Goal: Find specific page/section: Find specific page/section

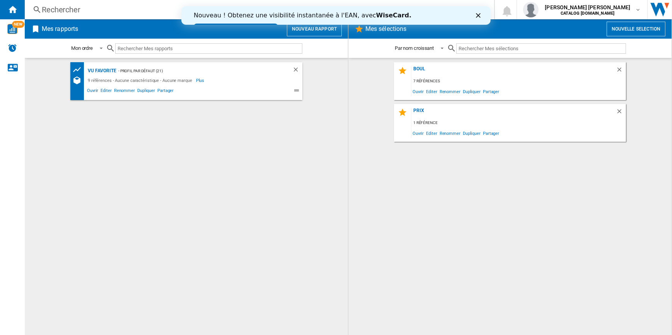
click at [160, 48] on input "text" at bounding box center [208, 48] width 187 height 10
click at [92, 92] on span "Ouvrir" at bounding box center [93, 91] width 14 height 9
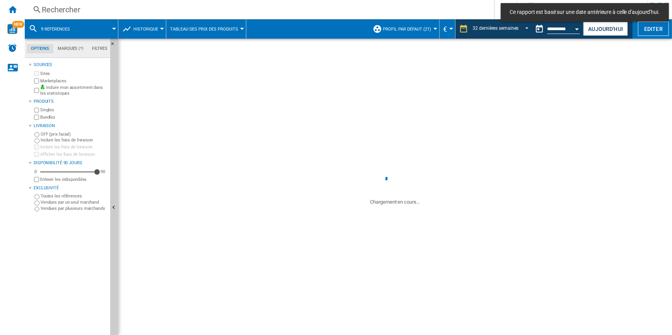
click at [102, 5] on div "Rechercher" at bounding box center [258, 9] width 432 height 11
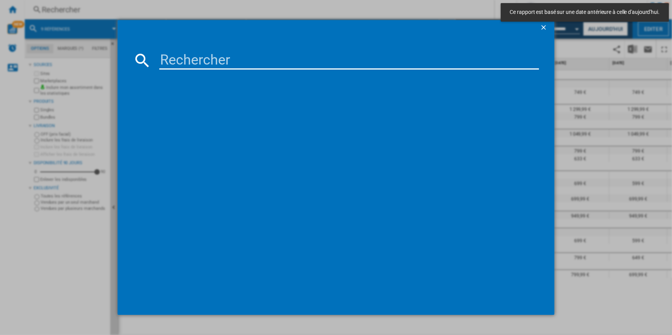
click at [236, 62] on input at bounding box center [349, 60] width 380 height 19
paste input "EOF6P46V"
type input "EOF6P46V"
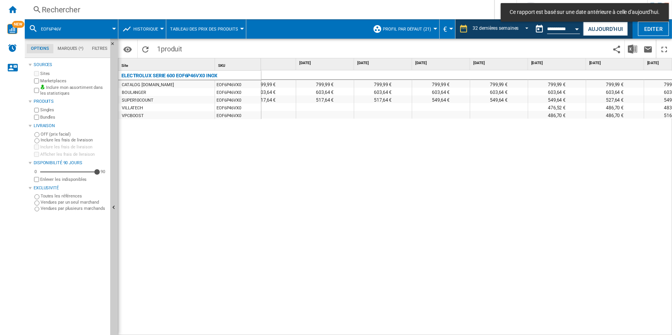
scroll to position [0, 1502]
